Goal: Information Seeking & Learning: Check status

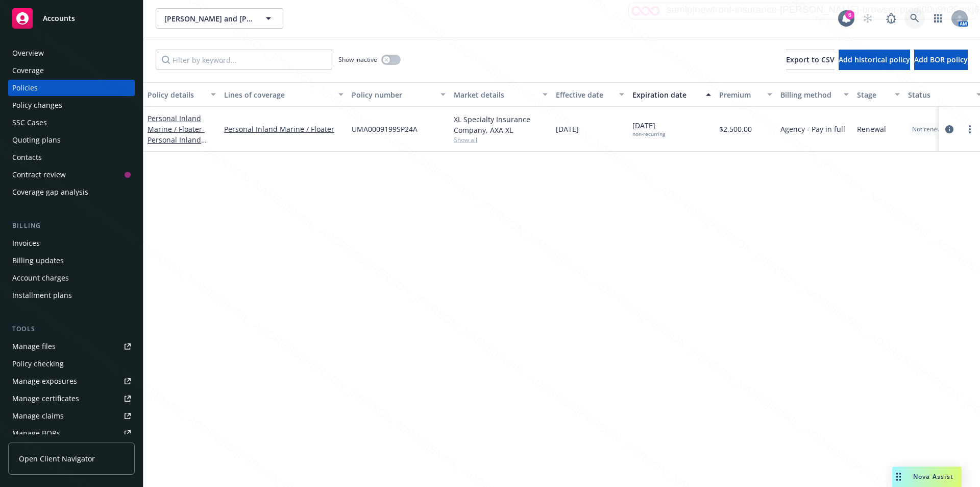
click at [912, 18] on icon at bounding box center [914, 18] width 9 height 9
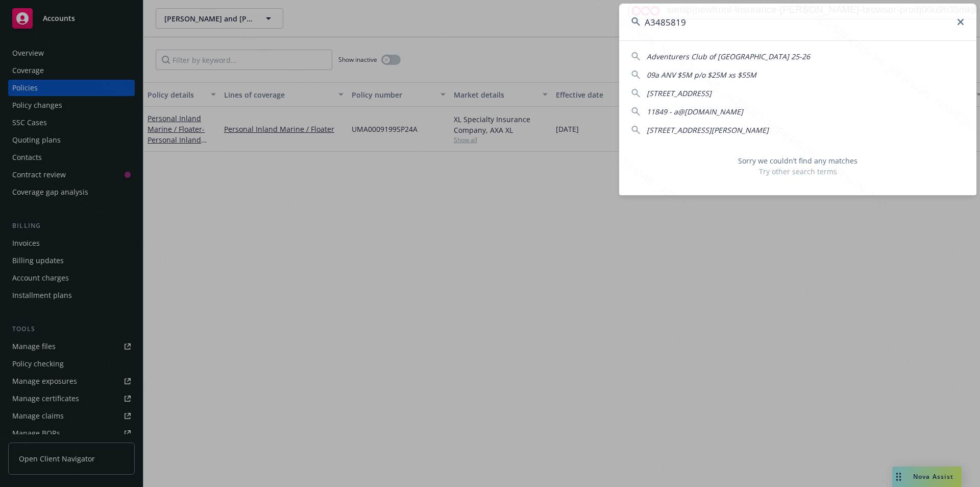
type input "A3485819"
